Goal: Find specific page/section: Find specific page/section

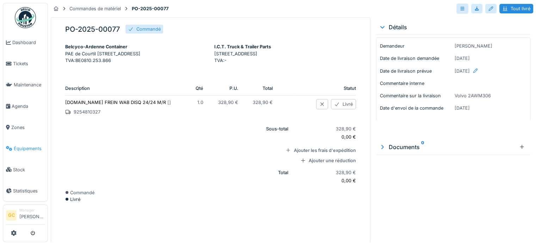
click at [19, 145] on span "Équipements" at bounding box center [29, 148] width 31 height 7
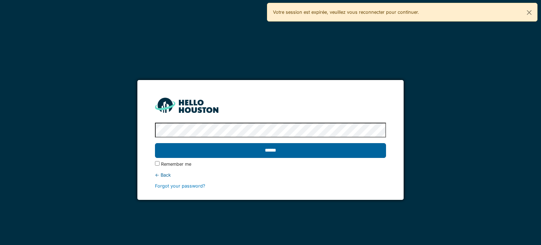
click at [276, 145] on input "******" at bounding box center [270, 150] width 231 height 15
